Goal: Task Accomplishment & Management: Manage account settings

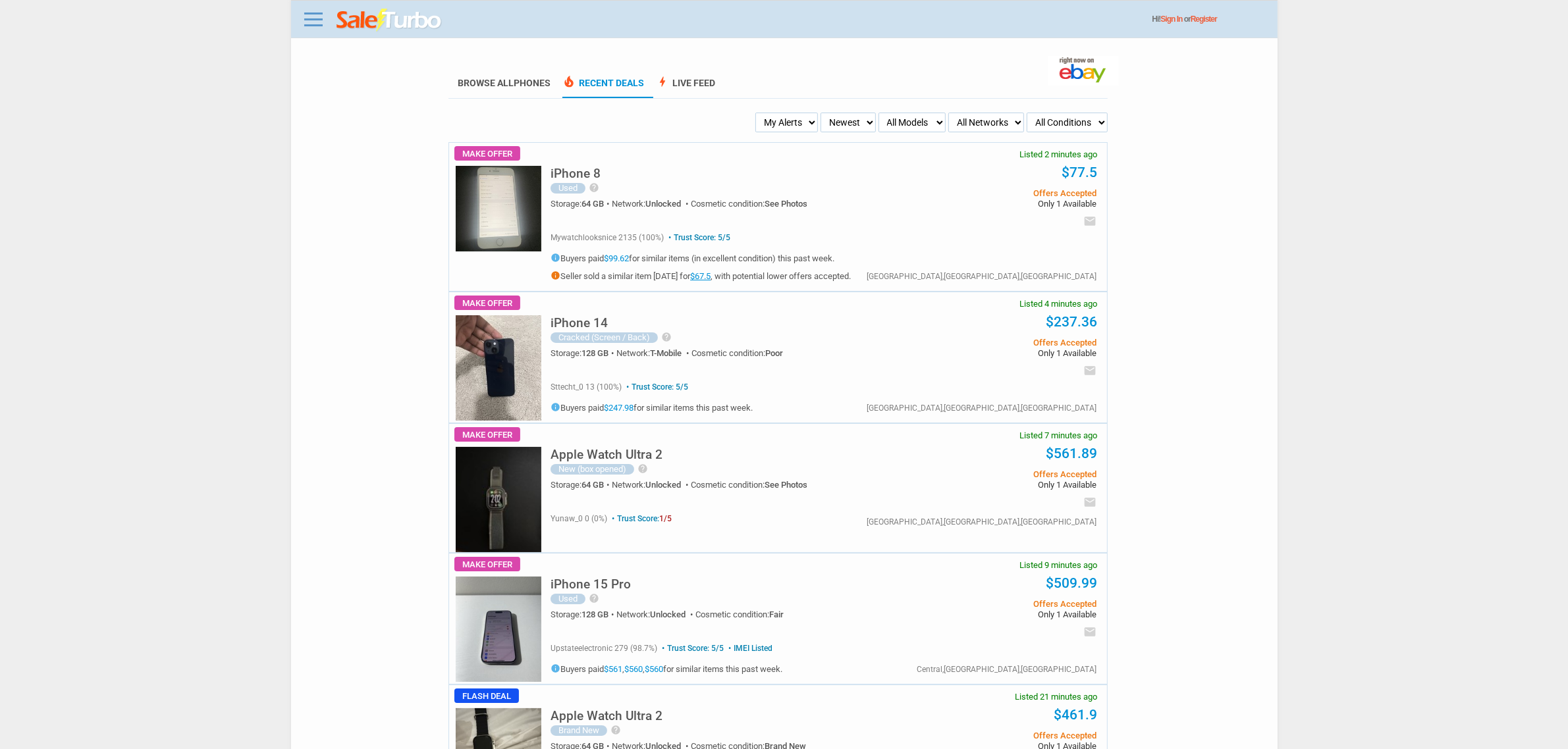
click at [769, 127] on select "My Alerts All Deals BIN Only w/ Offers Only" at bounding box center [786, 122] width 62 height 20
select select "flash_bin"
click at [759, 113] on select "My Alerts All Deals BIN Only w/ Offers Only" at bounding box center [786, 122] width 62 height 20
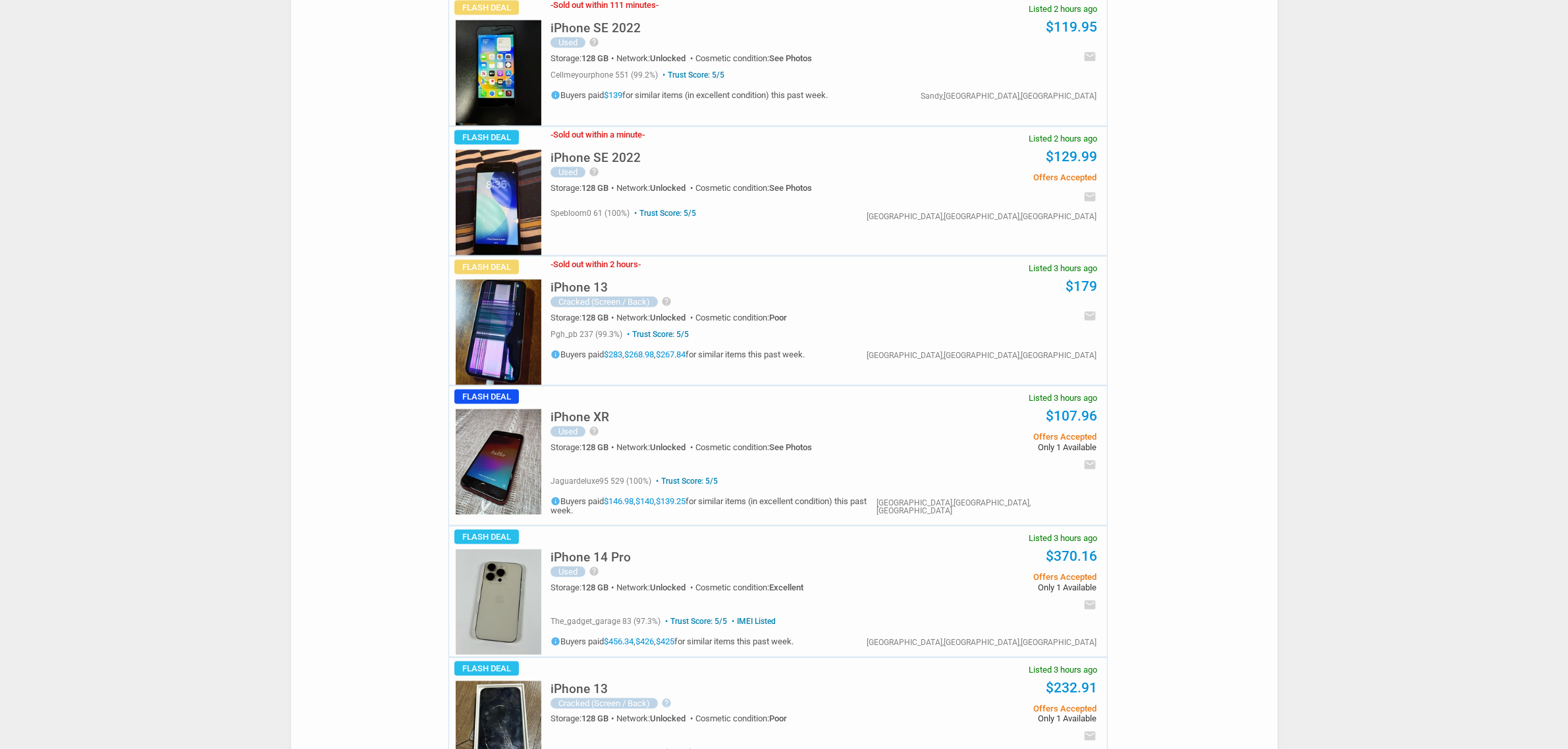
scroll to position [2634, 0]
